Goal: Information Seeking & Learning: Find specific page/section

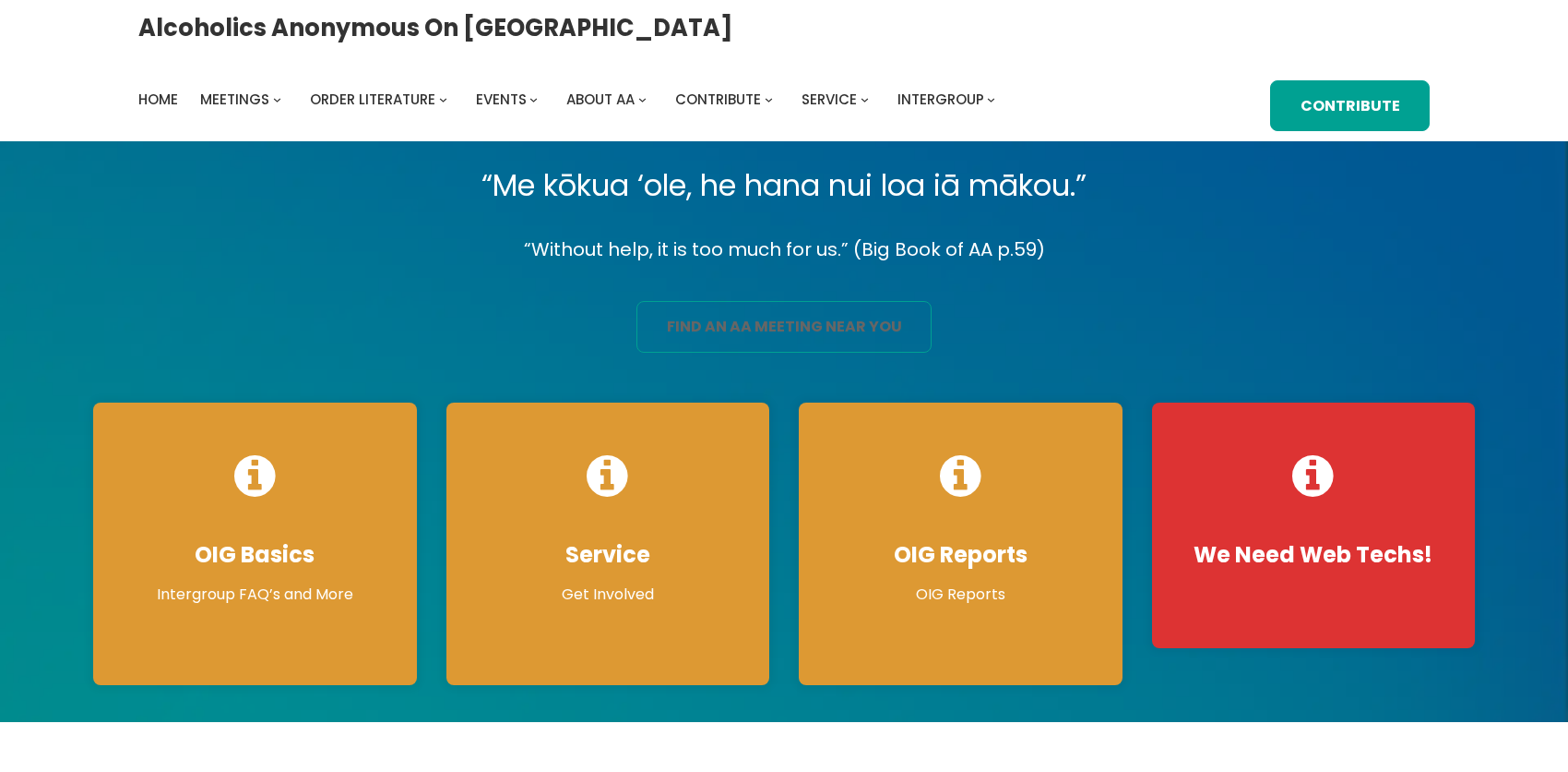
click at [690, 336] on link "find an aa meeting near you" at bounding box center [784, 327] width 295 height 52
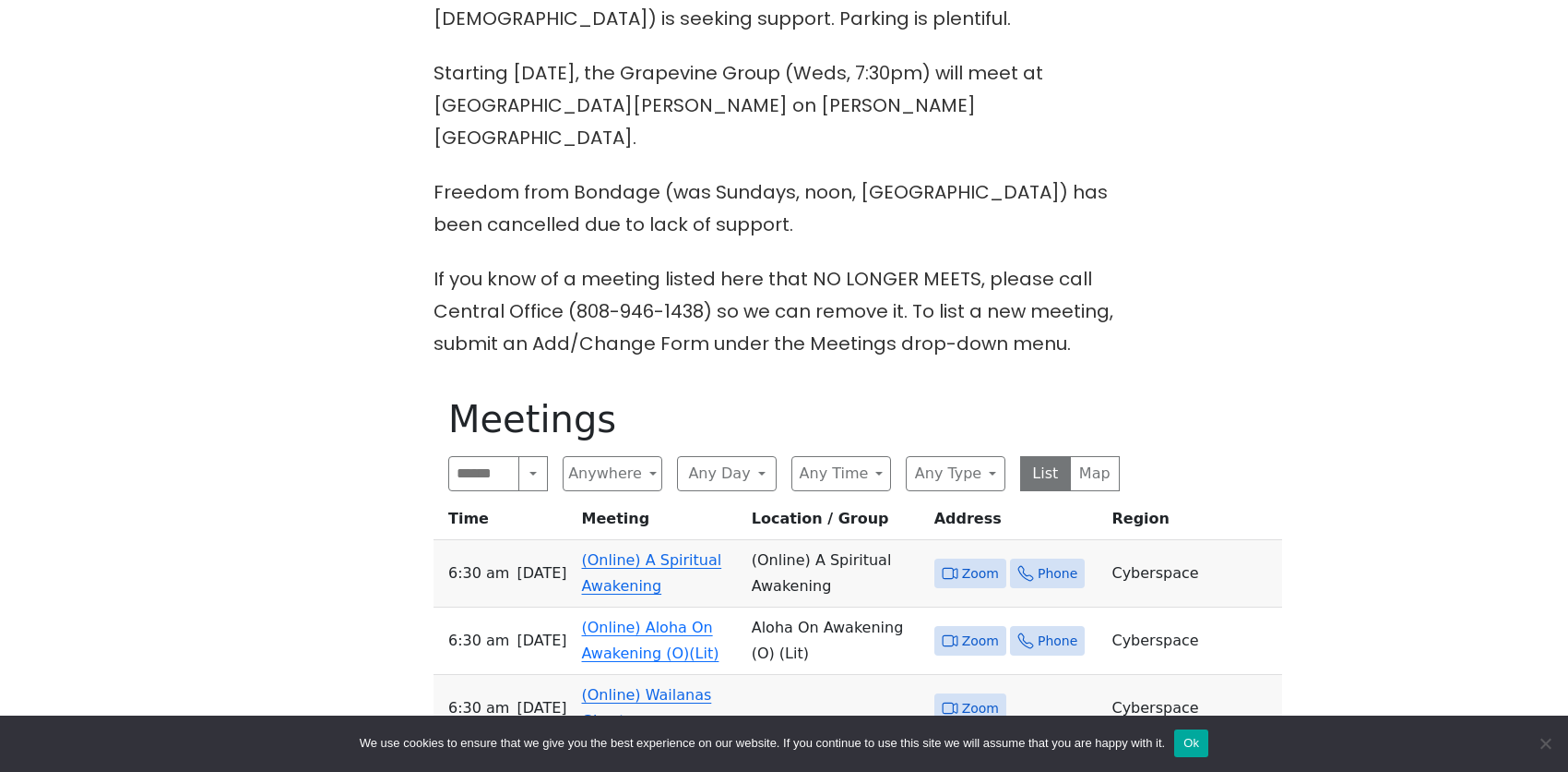
scroll to position [738, 0]
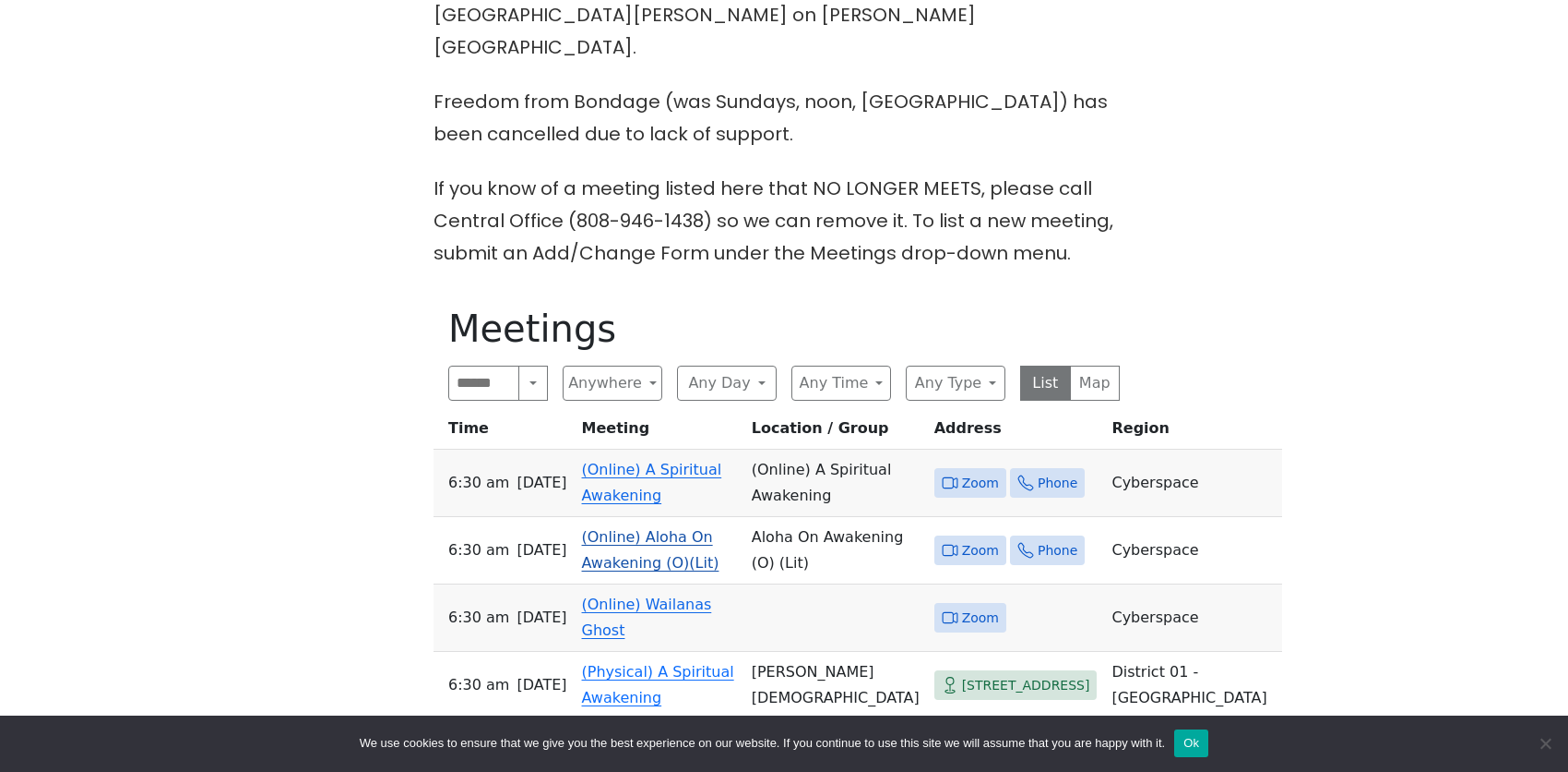
click at [640, 517] on td "(Online) Aloha On Awakening (O)(Lit)" at bounding box center [660, 550] width 170 height 67
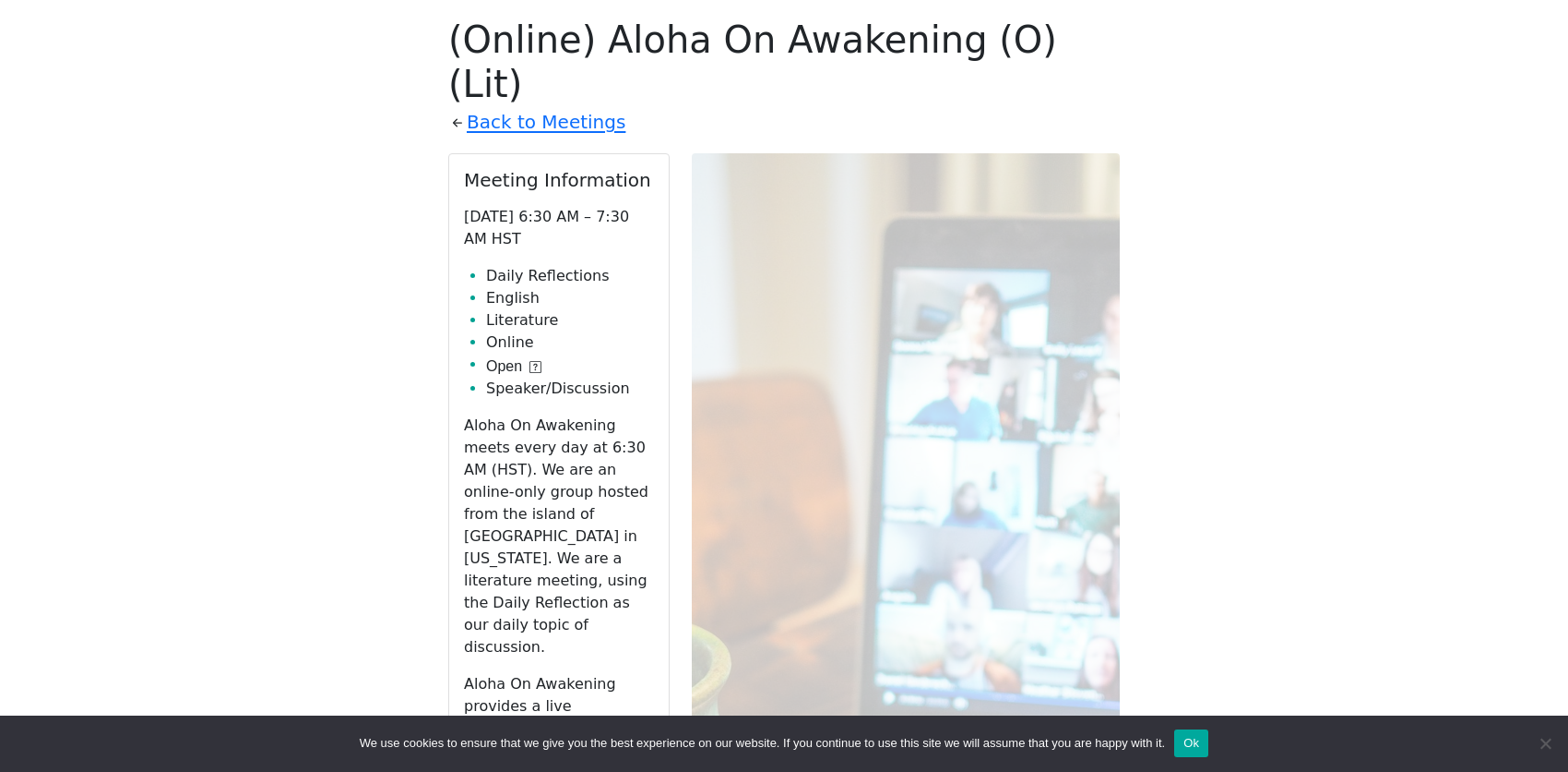
scroll to position [1141, 0]
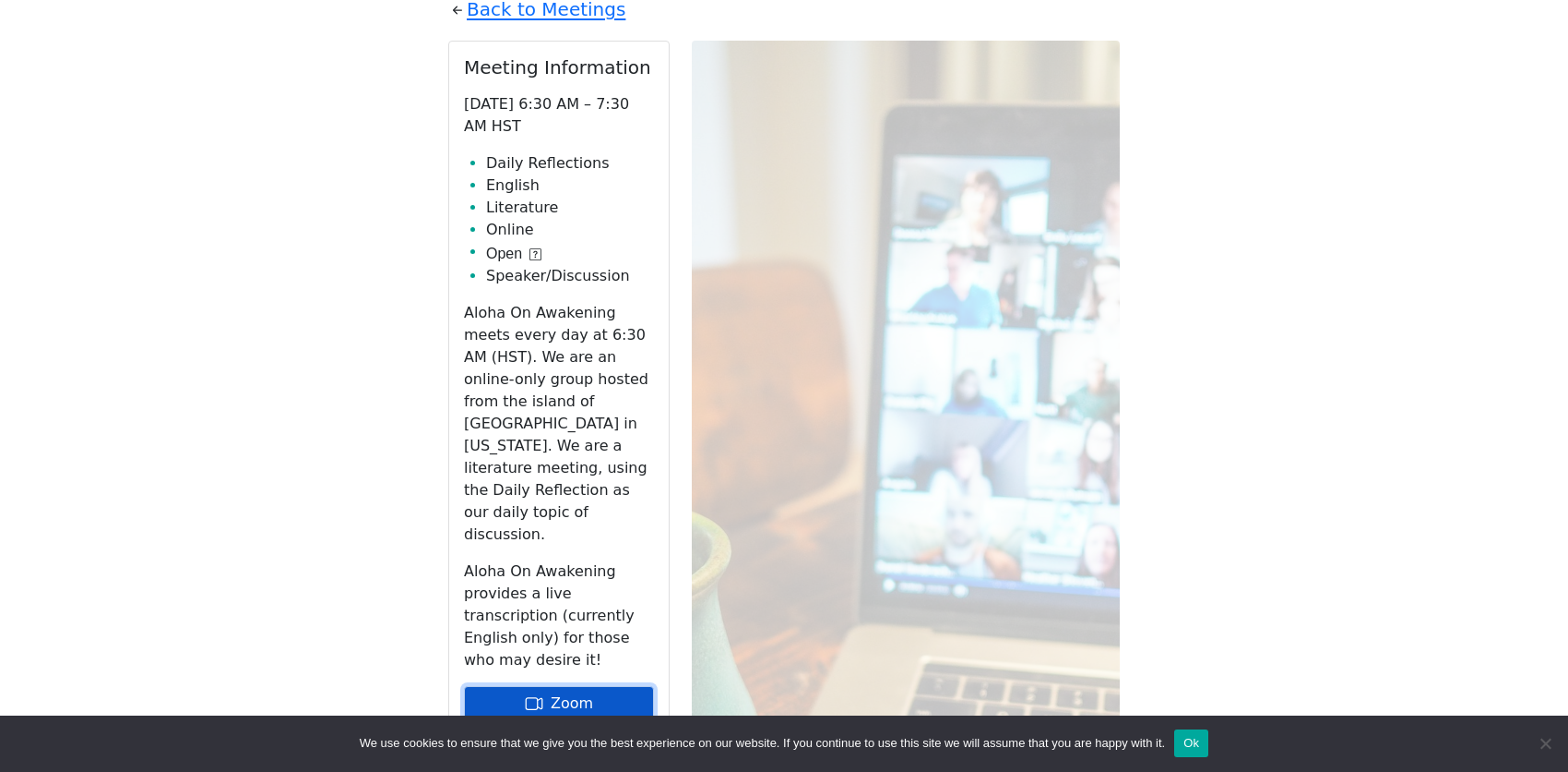
click at [621, 686] on link "Zoom" at bounding box center [559, 703] width 190 height 35
